Goal: Task Accomplishment & Management: Use online tool/utility

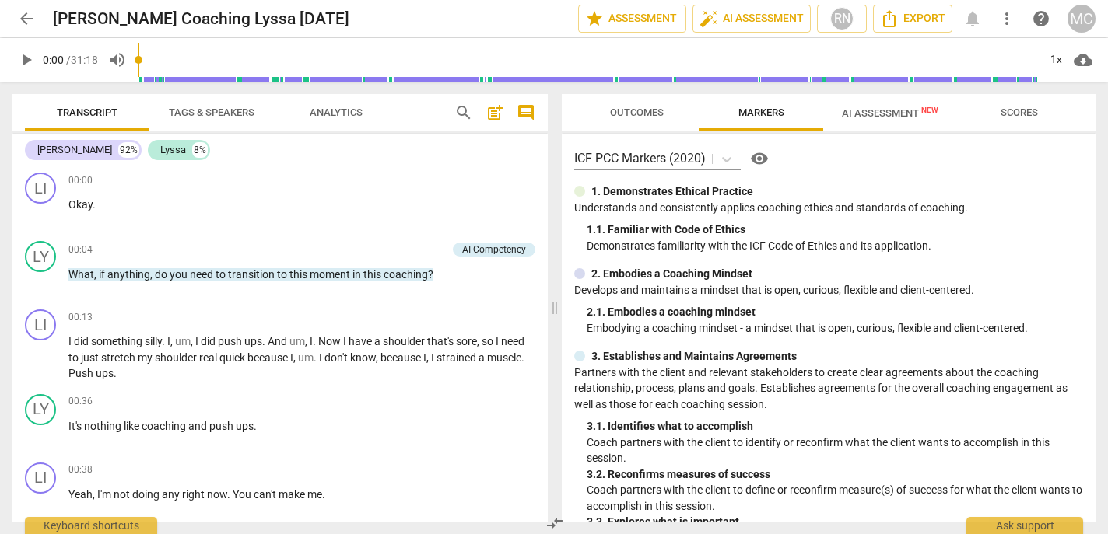
click at [1016, 116] on span "Scores" at bounding box center [1018, 113] width 37 height 12
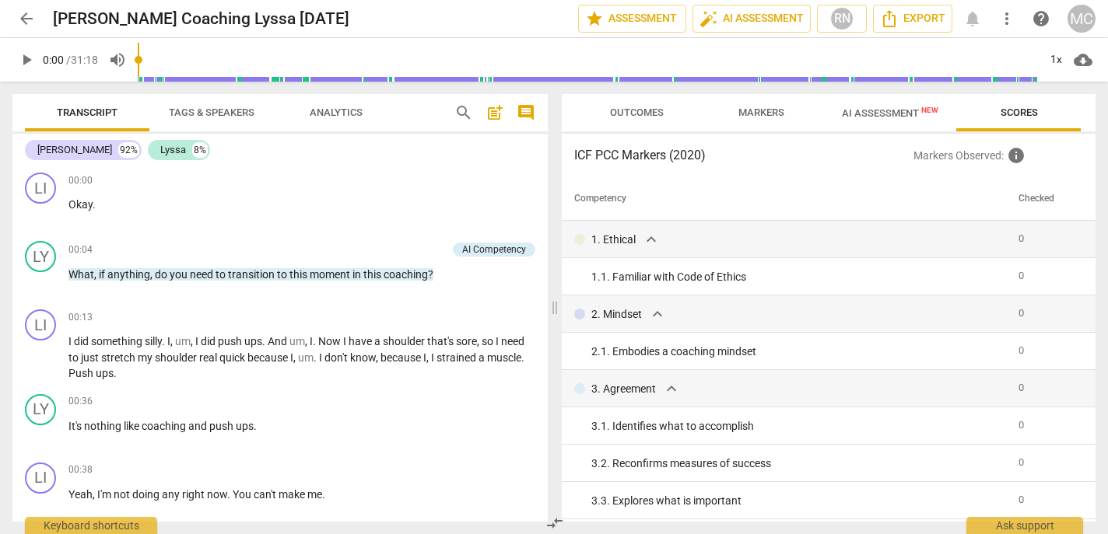
click at [893, 109] on span "AI Assessment New" at bounding box center [890, 113] width 96 height 12
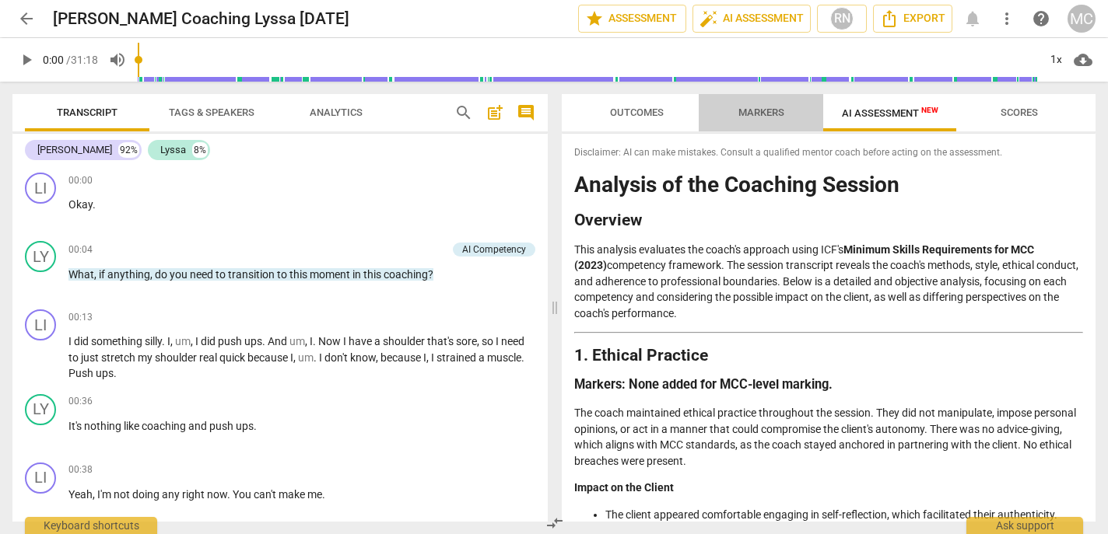
click at [762, 105] on span "Markers" at bounding box center [761, 113] width 83 height 21
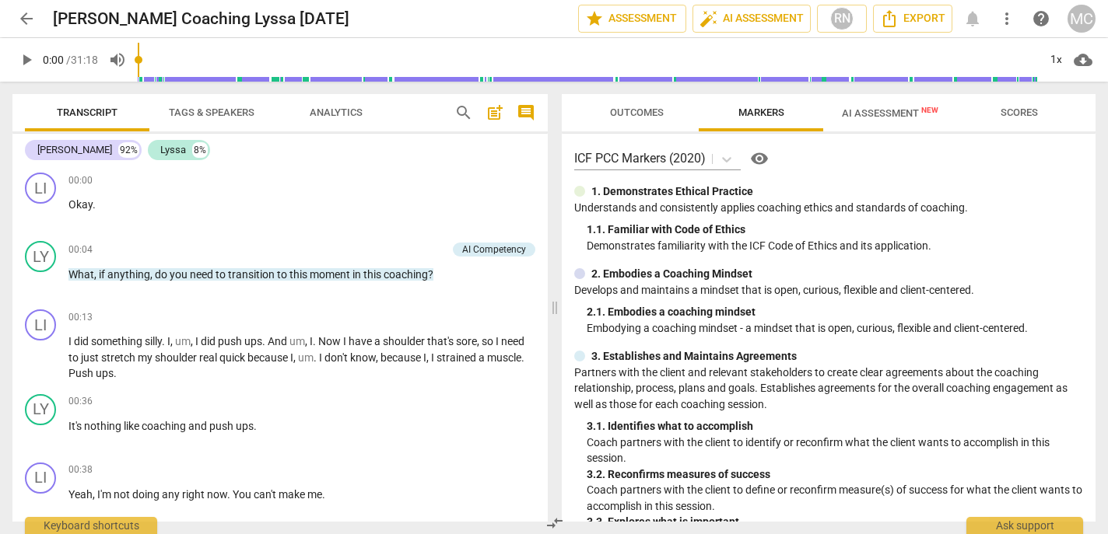
click at [996, 17] on span "more_vert" at bounding box center [1007, 18] width 28 height 19
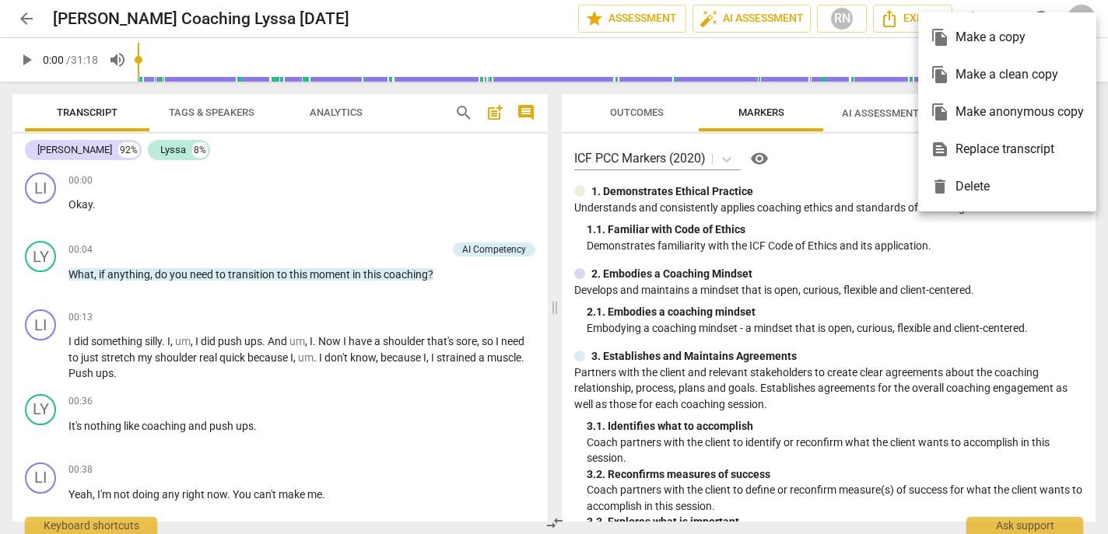
click at [1011, 72] on div "file_copy Make a clean copy" at bounding box center [1006, 74] width 153 height 37
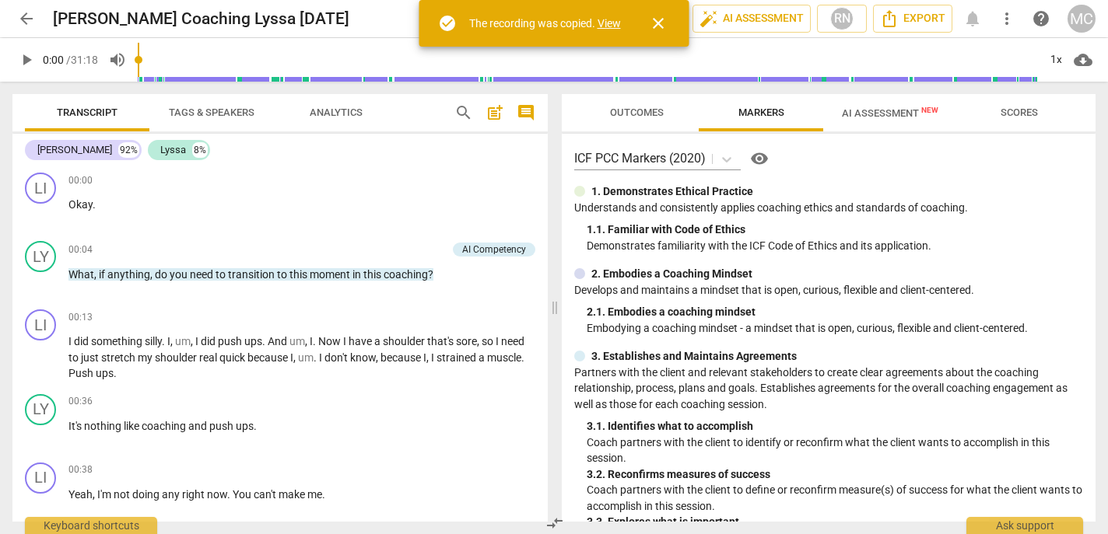
click at [608, 23] on link "View" at bounding box center [608, 23] width 23 height 12
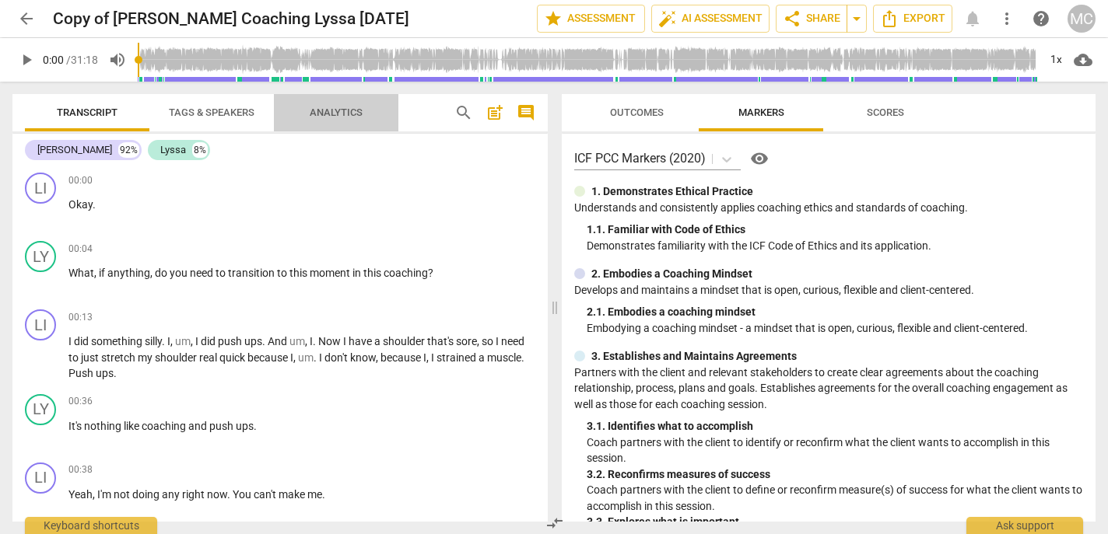
click at [338, 114] on span "Analytics" at bounding box center [336, 113] width 53 height 12
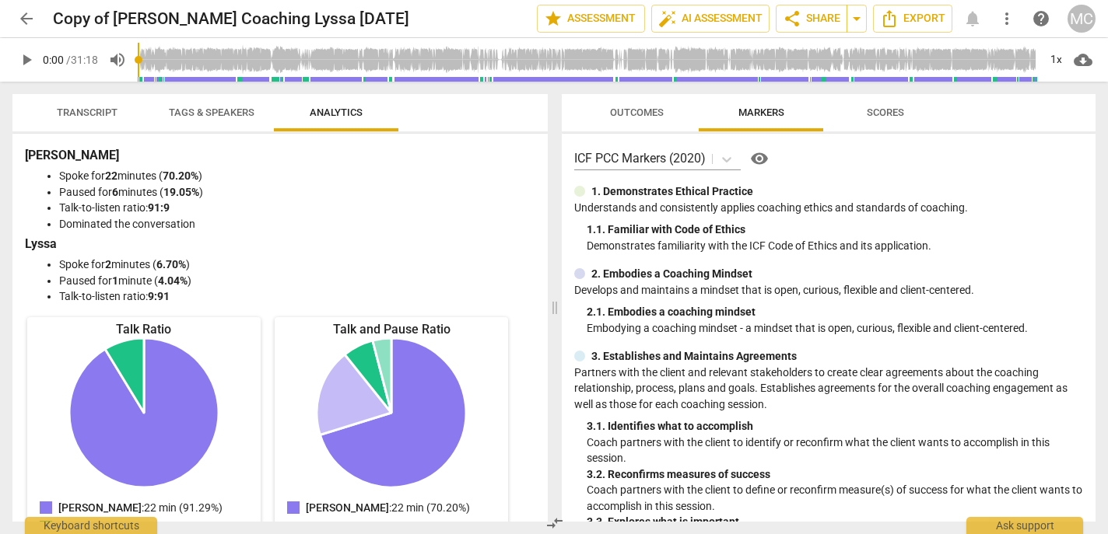
click at [211, 114] on span "Tags & Speakers" at bounding box center [212, 113] width 86 height 12
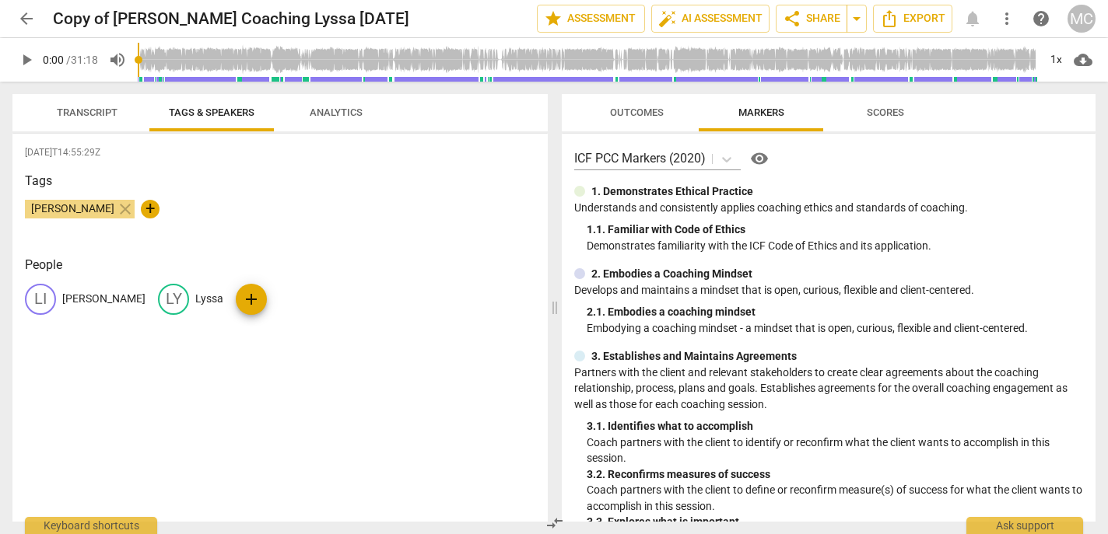
click at [107, 109] on span "Transcript" at bounding box center [87, 113] width 61 height 12
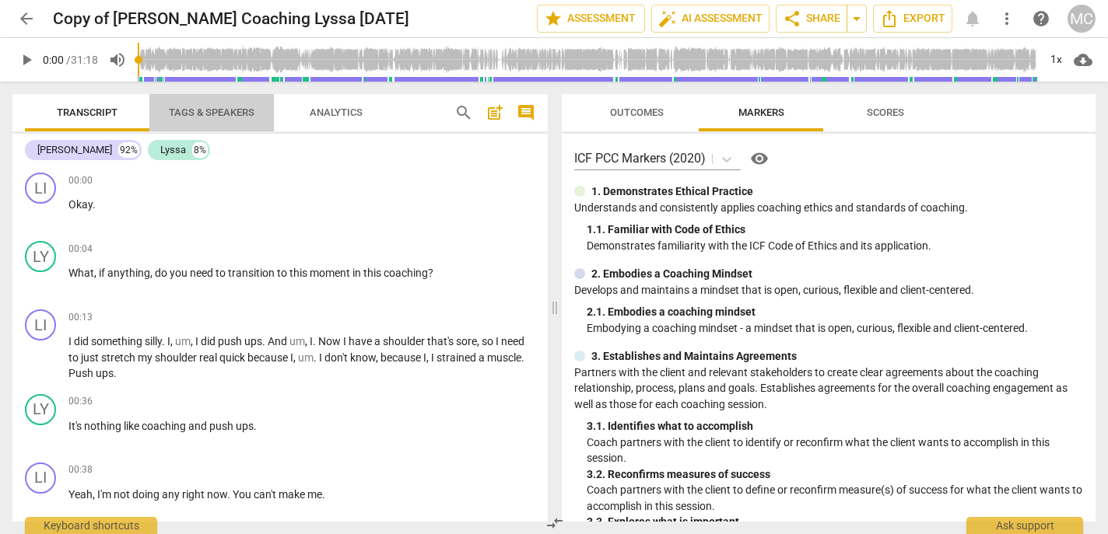
click at [230, 107] on span "Tags & Speakers" at bounding box center [212, 113] width 86 height 12
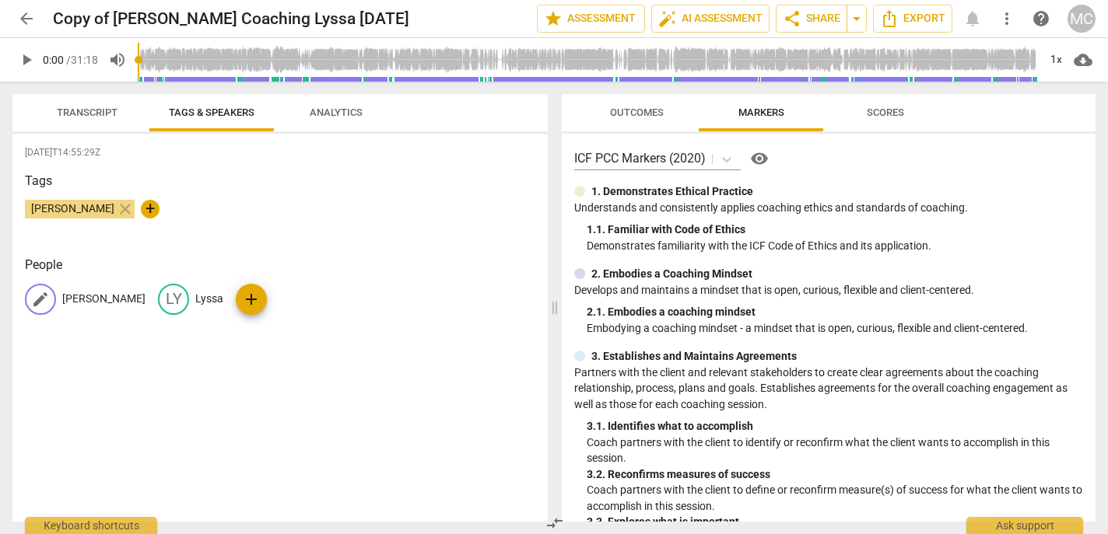
click at [71, 301] on p "[PERSON_NAME]" at bounding box center [103, 299] width 83 height 16
type input "Coach"
click at [263, 299] on p "Lyssa" at bounding box center [275, 299] width 28 height 16
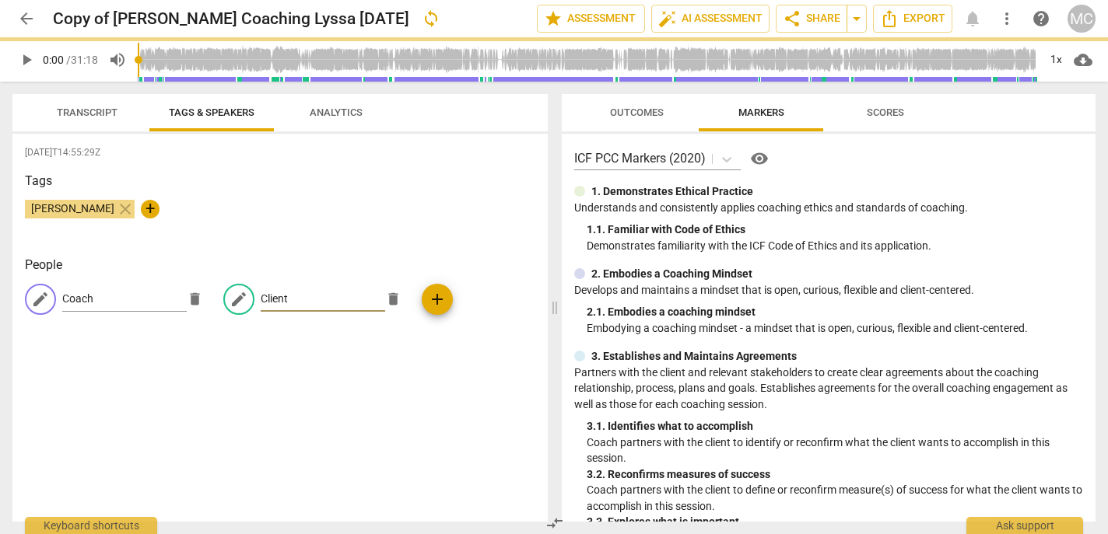
type input "Client"
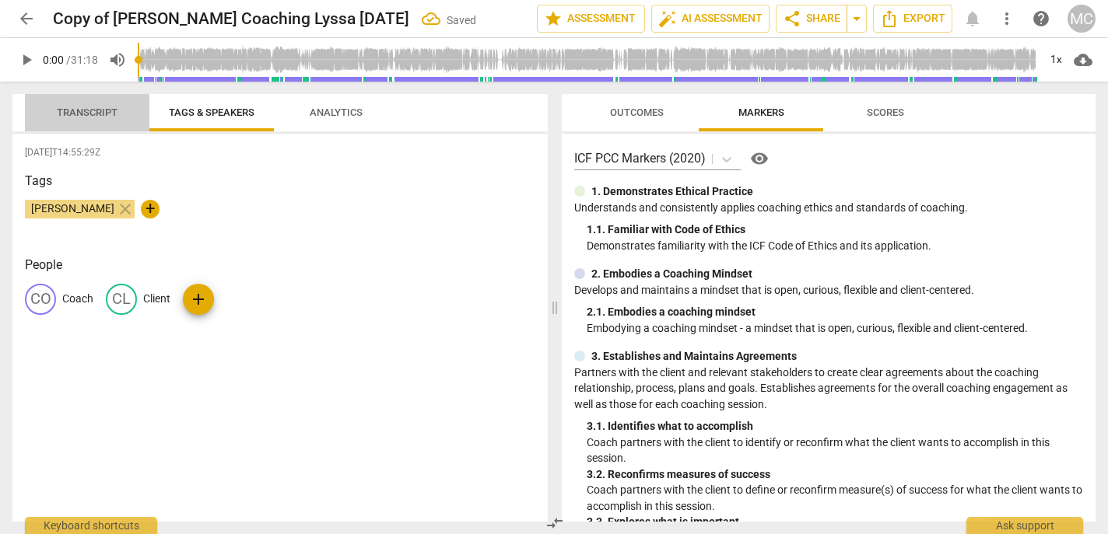
click at [82, 114] on span "Transcript" at bounding box center [87, 113] width 61 height 12
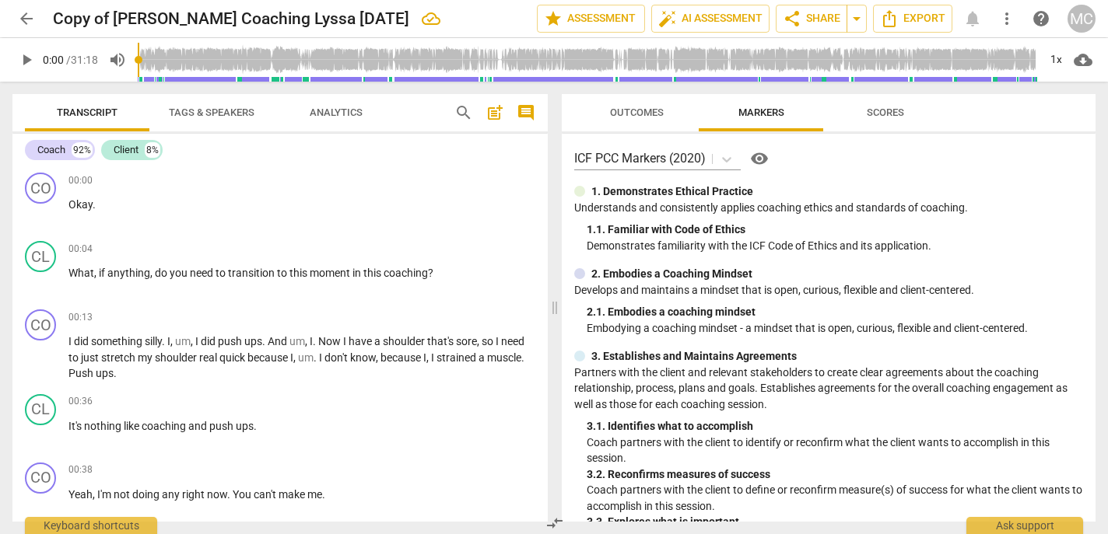
click at [23, 21] on span "arrow_back" at bounding box center [26, 18] width 19 height 19
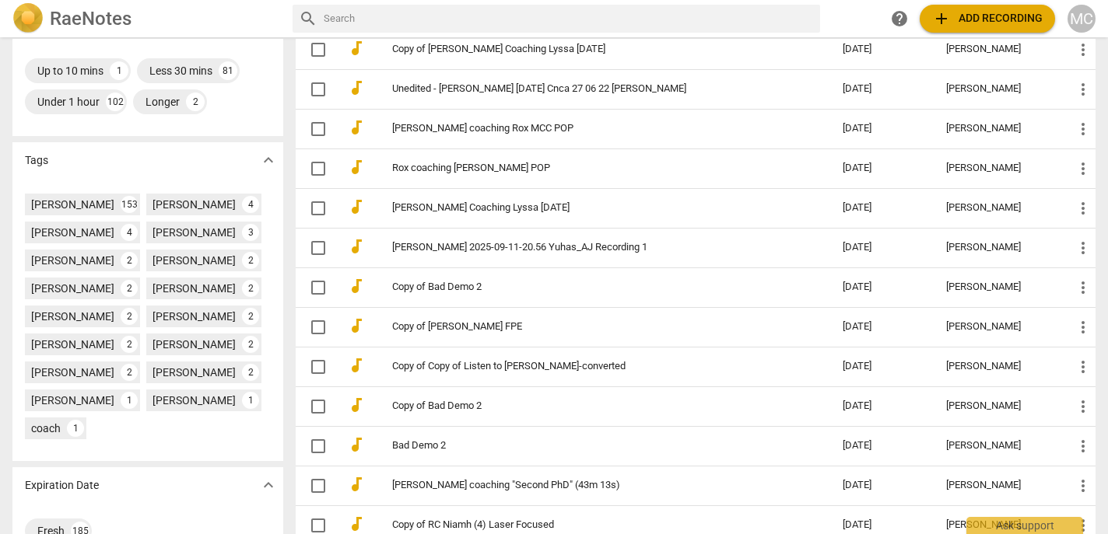
scroll to position [405, 0]
